Goal: Submit feedback/report problem

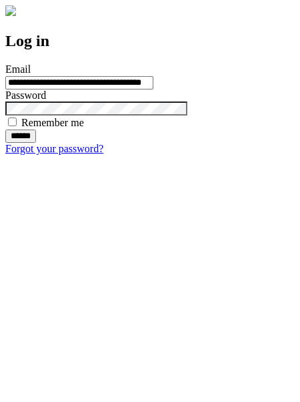
click at [36, 143] on input "******" at bounding box center [20, 135] width 31 height 13
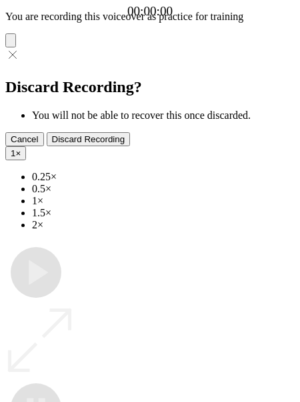
type input "**********"
